Goal: Find specific page/section: Find specific page/section

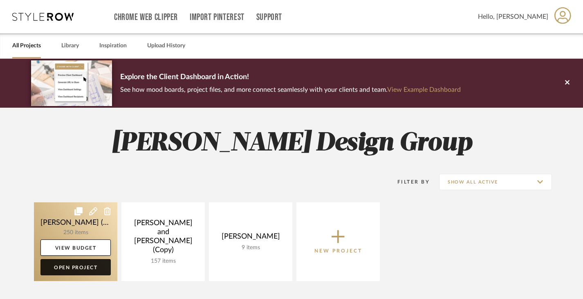
click at [72, 267] on link "Open Project" at bounding box center [75, 267] width 70 height 16
